Goal: Task Accomplishment & Management: Manage account settings

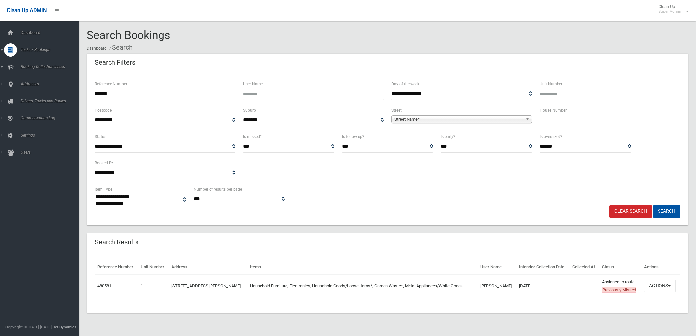
select select
drag, startPoint x: 134, startPoint y: 96, endPoint x: 0, endPoint y: 96, distance: 133.9
click at [0, 96] on div "**********" at bounding box center [348, 176] width 696 height 336
click at [389, 180] on div "**********" at bounding box center [388, 159] width 594 height 53
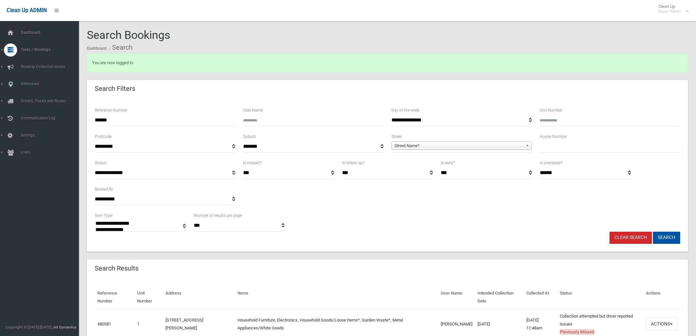
select select
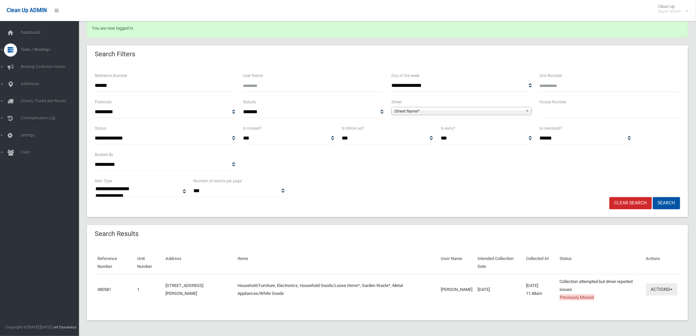
click at [661, 289] on button "Actions" at bounding box center [662, 289] width 32 height 12
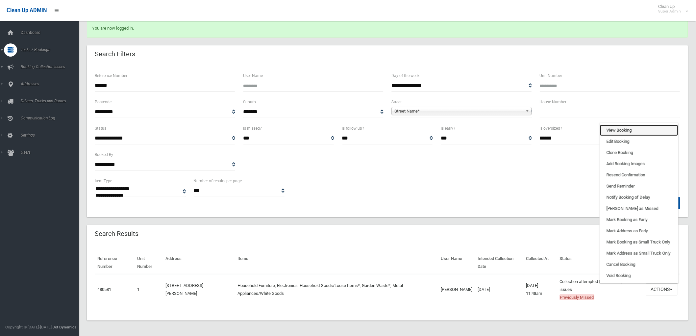
click at [628, 129] on link "View Booking" at bounding box center [639, 130] width 78 height 11
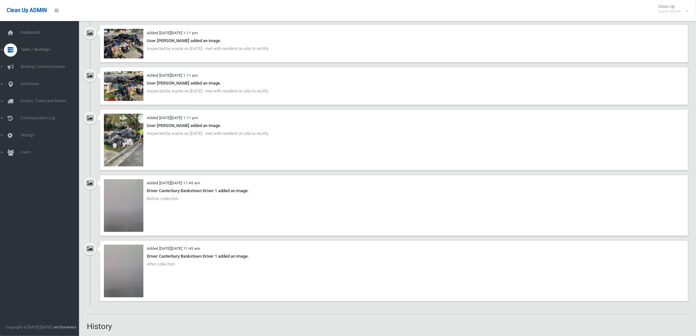
scroll to position [1389, 0]
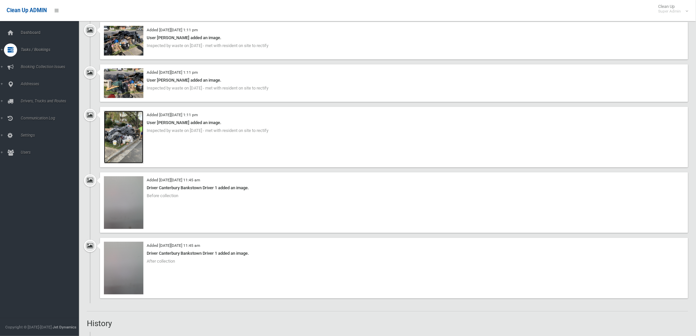
click at [123, 135] on img at bounding box center [123, 137] width 39 height 53
click at [127, 81] on img at bounding box center [123, 83] width 39 height 30
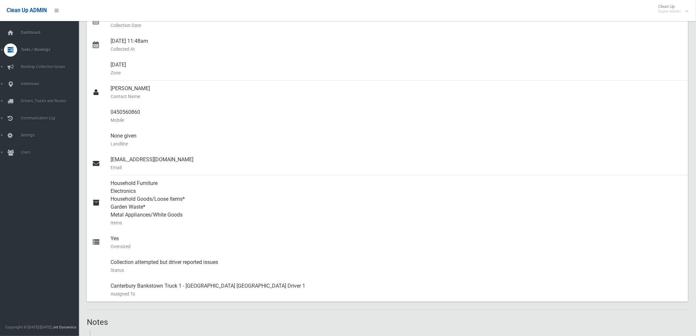
scroll to position [0, 0]
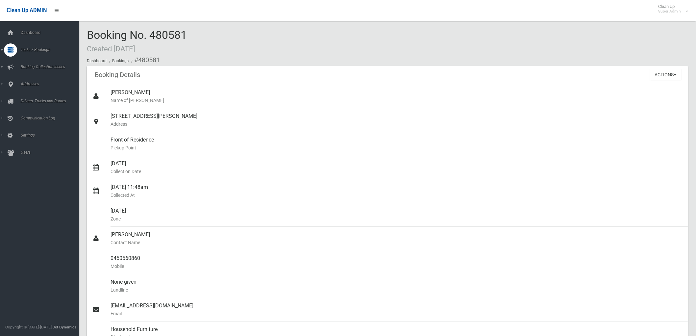
click at [679, 66] on div "Actions View Booking Edit Booking Clone Booking Add Booking Images Resend Confi…" at bounding box center [669, 74] width 38 height 17
click at [676, 73] on button "Actions" at bounding box center [666, 75] width 32 height 12
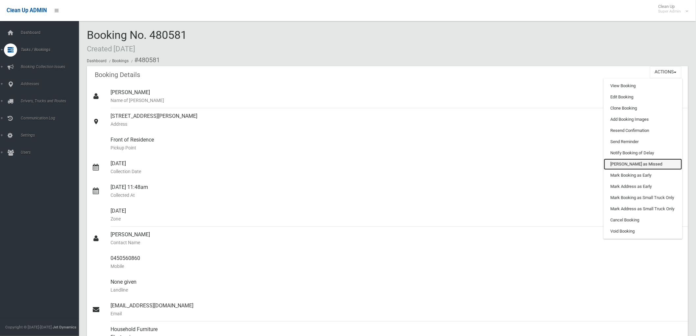
click at [641, 167] on link "Mark as Missed" at bounding box center [643, 164] width 78 height 11
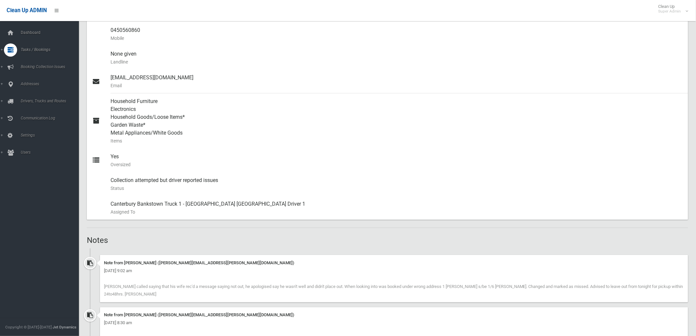
scroll to position [256, 0]
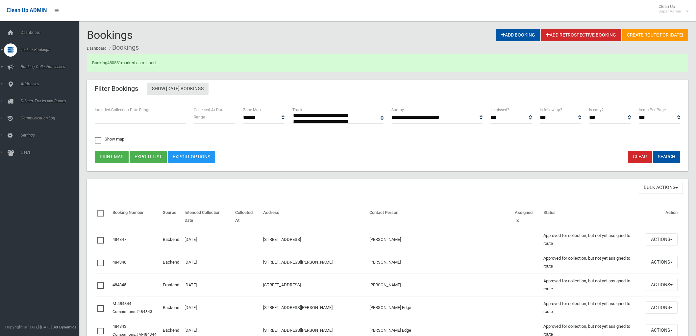
select select
click at [114, 63] on link "480581" at bounding box center [114, 62] width 14 height 5
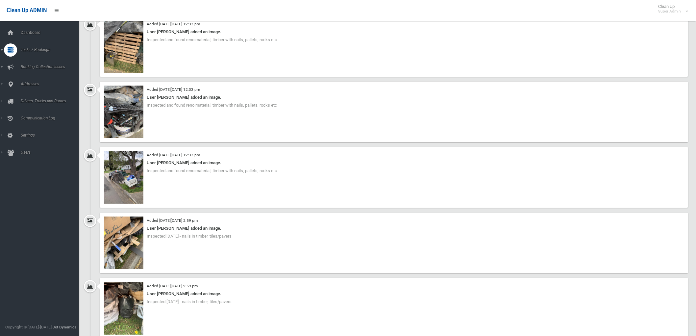
scroll to position [914, 0]
click at [126, 190] on img at bounding box center [123, 176] width 39 height 53
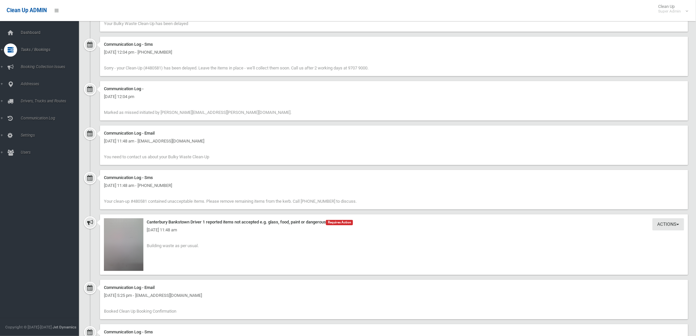
scroll to position [1828, 0]
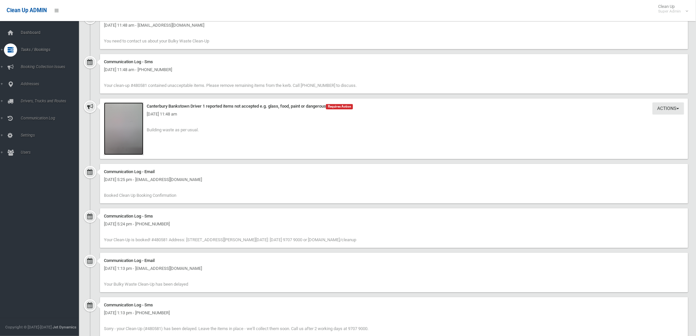
click at [119, 137] on img at bounding box center [123, 128] width 39 height 53
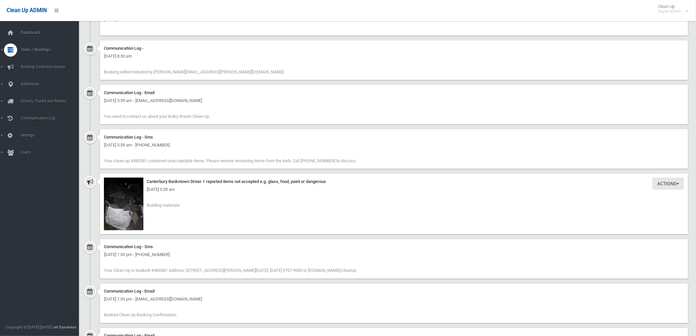
scroll to position [2412, 0]
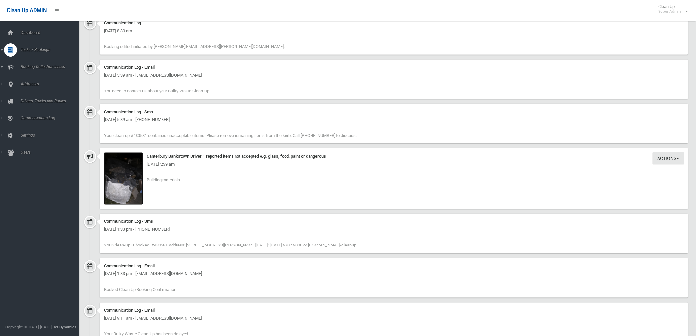
click at [135, 183] on img at bounding box center [123, 178] width 39 height 53
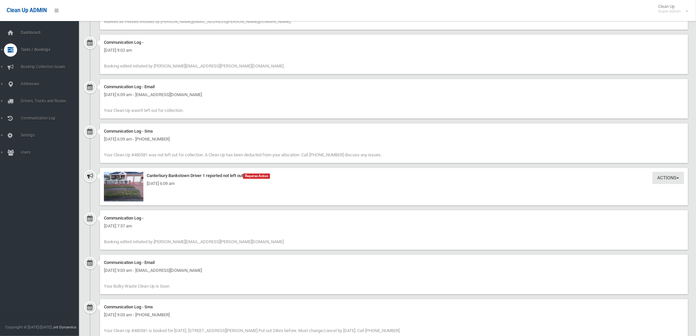
scroll to position [2815, 0]
click at [132, 177] on img at bounding box center [123, 186] width 39 height 30
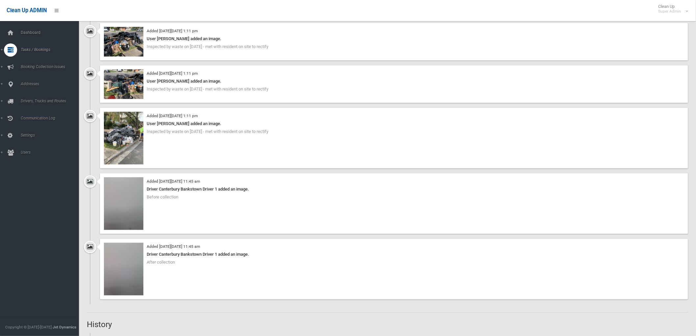
scroll to position [1352, 0]
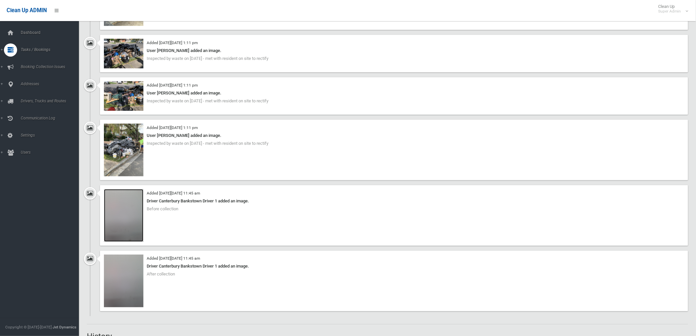
click at [128, 220] on img at bounding box center [123, 215] width 39 height 53
drag, startPoint x: 212, startPoint y: 190, endPoint x: 232, endPoint y: 189, distance: 19.5
click at [231, 189] on div "Added on Tue 9th September, 2025 at 11:45 am Driver Canterbury Bankstown Driver…" at bounding box center [394, 215] width 588 height 61
click at [233, 194] on div "Added on Tue 9th September, 2025 at 11:45 am Driver Canterbury Bankstown Driver…" at bounding box center [394, 215] width 588 height 61
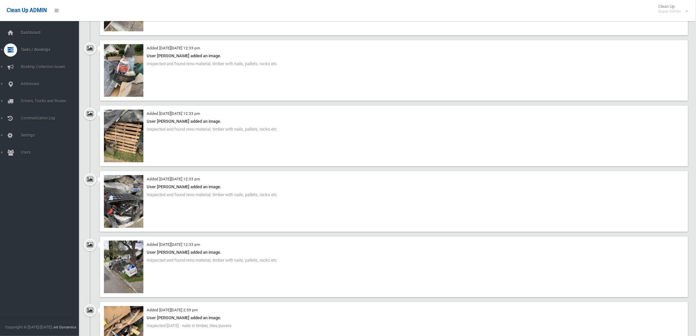
scroll to position [841, 0]
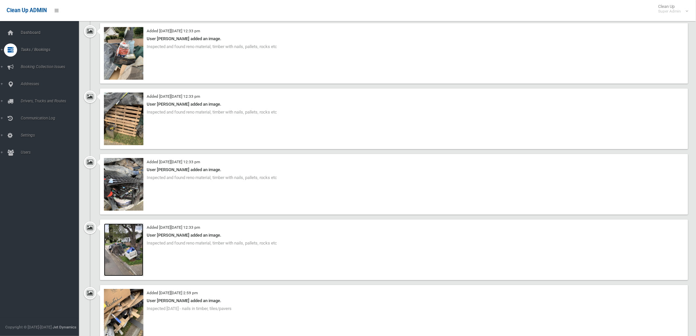
click at [132, 250] on img at bounding box center [123, 249] width 39 height 53
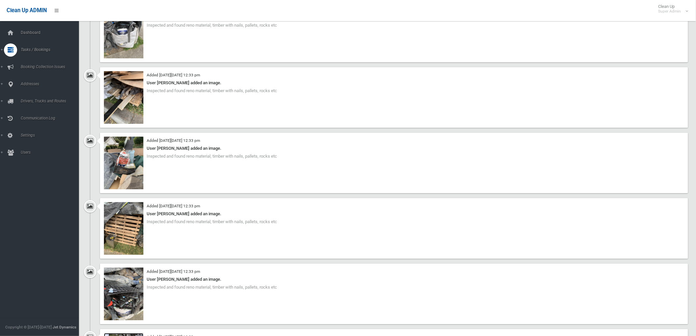
scroll to position [695, 0]
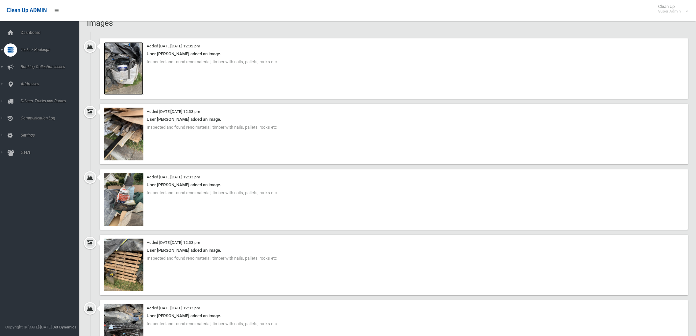
click at [122, 77] on img at bounding box center [123, 68] width 39 height 53
click at [121, 147] on img at bounding box center [123, 134] width 39 height 53
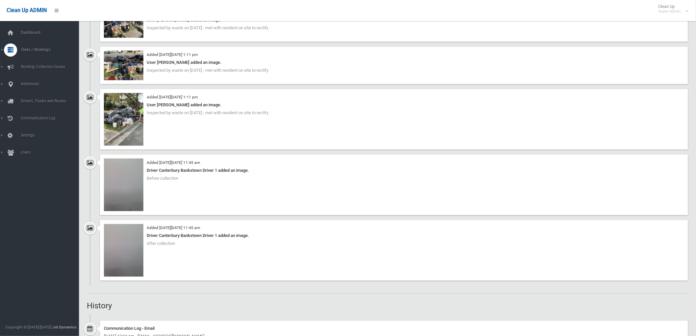
scroll to position [1389, 0]
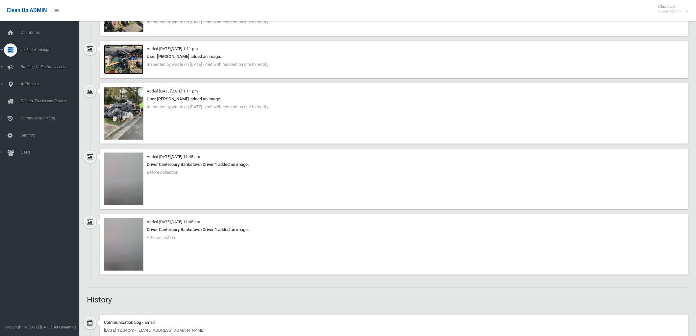
click at [125, 54] on img at bounding box center [123, 60] width 39 height 30
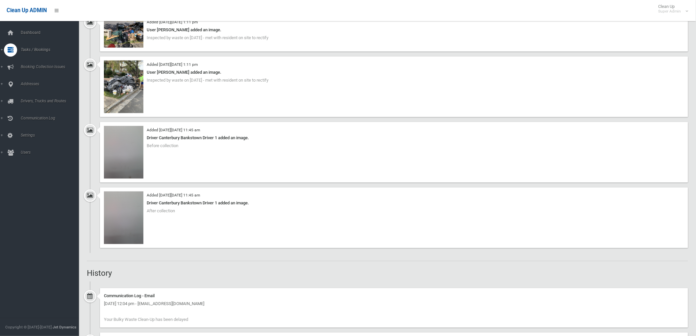
scroll to position [1499, 0]
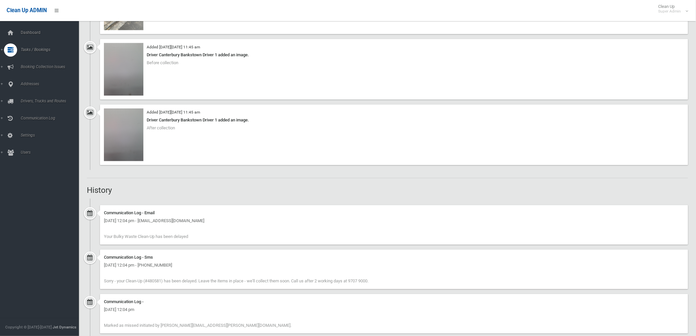
click at [543, 211] on div "Communication Log - Email" at bounding box center [394, 213] width 580 height 8
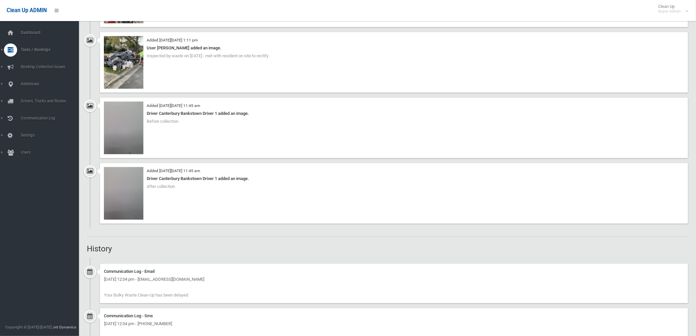
scroll to position [1352, 0]
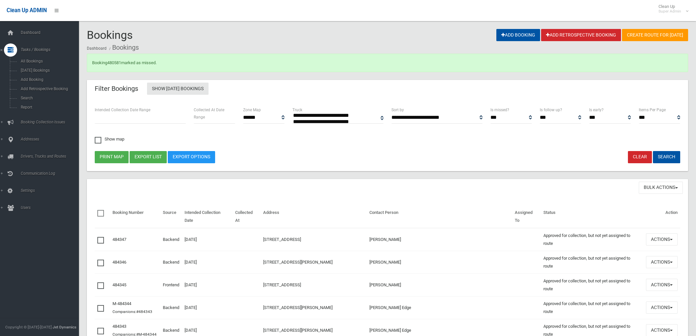
select select
click at [8, 32] on icon at bounding box center [10, 32] width 7 height 13
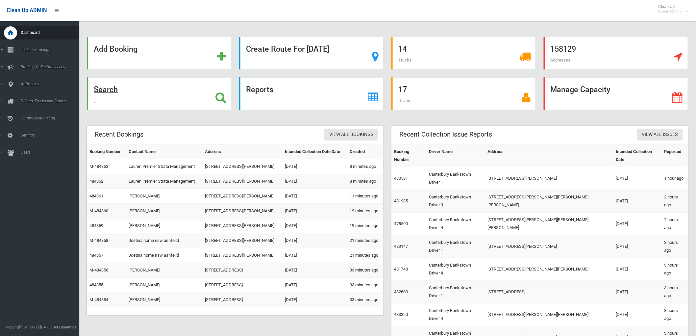
click at [139, 99] on div "Search" at bounding box center [159, 93] width 144 height 33
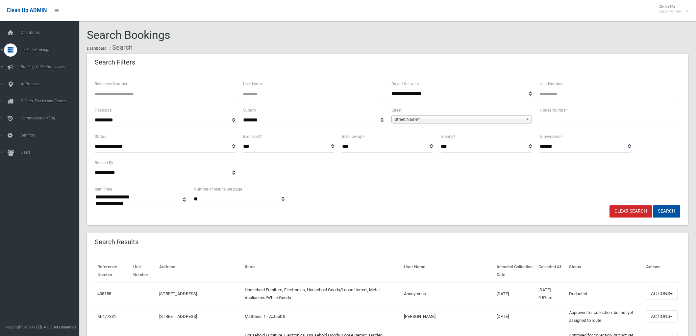
select select
click at [11, 84] on icon at bounding box center [11, 84] width 6 height 13
click at [30, 92] on link "All Addresses" at bounding box center [42, 95] width 85 height 9
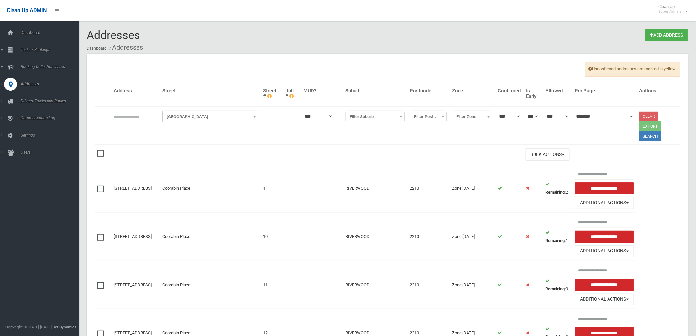
click at [136, 116] on input "text" at bounding box center [135, 116] width 43 height 12
type input "*********"
click button at bounding box center [0, 0] width 0 height 0
